Goal: Information Seeking & Learning: Check status

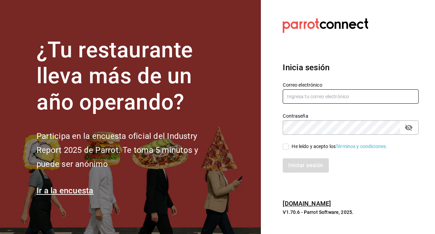
type input "[EMAIL_ADDRESS][DOMAIN_NAME]"
click at [282, 145] on input "He leído y acepto los Términos y condiciones." at bounding box center [285, 147] width 6 height 6
checkbox input "true"
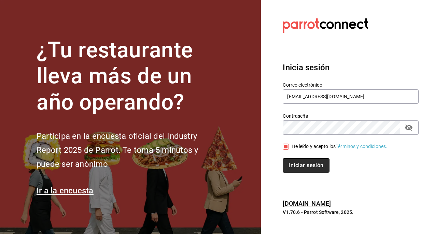
click at [297, 163] on button "Iniciar sesión" at bounding box center [305, 165] width 46 height 14
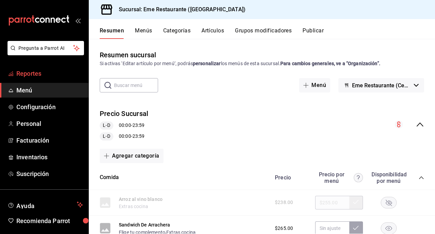
click at [68, 76] on span "Reportes" at bounding box center [49, 73] width 67 height 9
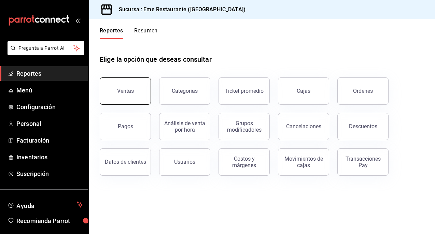
click at [124, 94] on button "Ventas" at bounding box center [125, 90] width 51 height 27
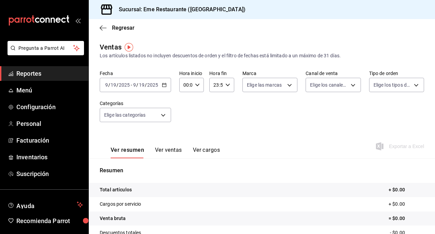
click at [159, 84] on div "2025-09-19 9 / 19 / 2025 - 2025-09-19 9 / 19 / 2025" at bounding box center [135, 85] width 71 height 14
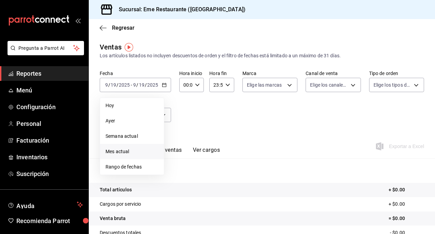
click at [135, 153] on span "Mes actual" at bounding box center [131, 151] width 53 height 7
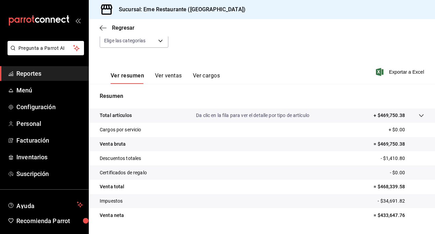
scroll to position [93, 0]
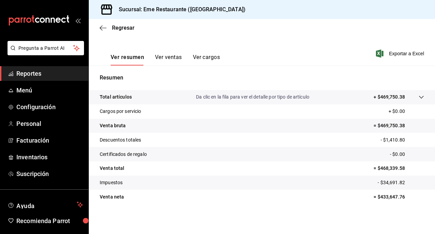
click at [168, 60] on button "Ver ventas" at bounding box center [168, 60] width 27 height 12
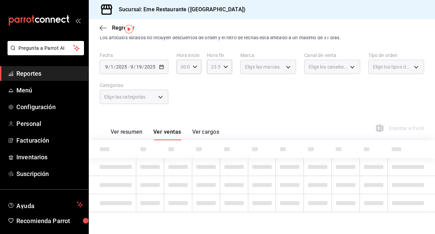
scroll to position [18, 0]
click at [203, 133] on button "Ver cargos" at bounding box center [205, 135] width 27 height 12
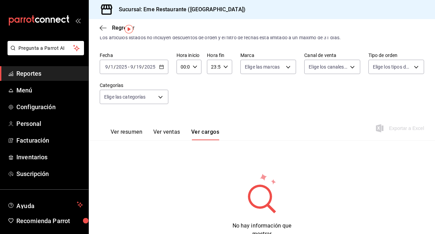
click at [127, 132] on button "Ver resumen" at bounding box center [127, 135] width 32 height 12
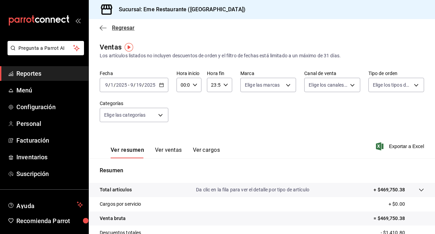
click at [107, 27] on span "Regresar" at bounding box center [117, 28] width 35 height 6
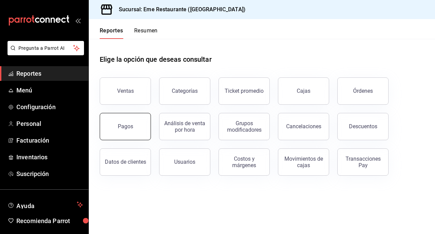
click at [143, 123] on button "Pagos" at bounding box center [125, 126] width 51 height 27
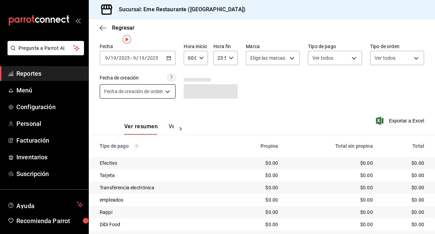
scroll to position [5, 0]
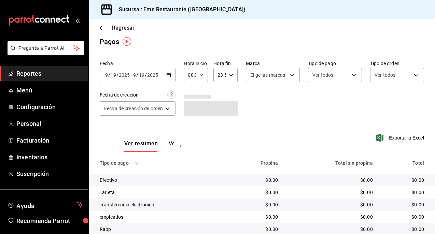
click at [130, 71] on div "2025-09-19 9 / 19 / 2025 - 2025-09-19 9 / 19 / 2025" at bounding box center [138, 75] width 76 height 14
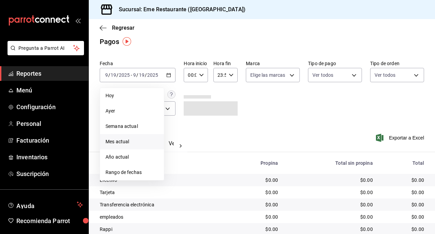
click at [129, 142] on span "Mes actual" at bounding box center [131, 141] width 53 height 7
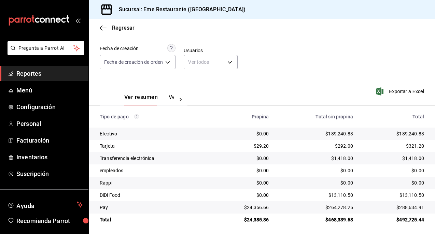
scroll to position [55, 0]
